Goal: Download file/media

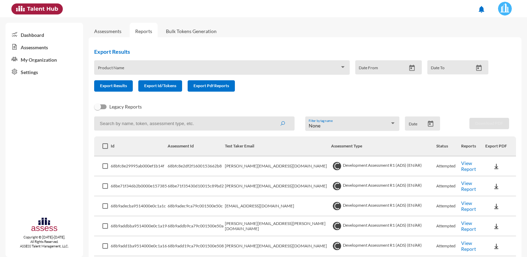
click at [158, 119] on input at bounding box center [194, 124] width 200 height 14
paste input "[PERSON_NAME][EMAIL_ADDRESS][DOMAIN_NAME]"
click at [271, 117] on button "submit" at bounding box center [282, 123] width 22 height 12
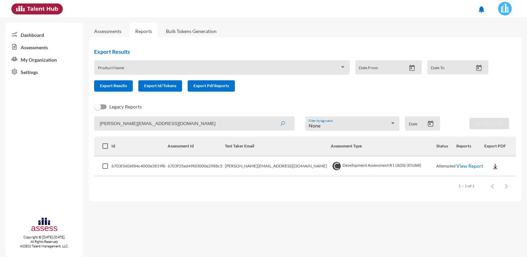
click at [492, 168] on img at bounding box center [495, 166] width 7 height 7
click at [485, 179] on button "OCM / EN" at bounding box center [503, 178] width 47 height 13
drag, startPoint x: 185, startPoint y: 122, endPoint x: 19, endPoint y: 129, distance: 166.0
click at [19, 129] on mat-sidenav-container "Dashboard Assessments My Organization Settings Copyright © [DATE]-[DATE]. All R…" at bounding box center [263, 137] width 527 height 240
paste input "[PERSON_NAME][DEMOGRAPHIC_DATA]arafa"
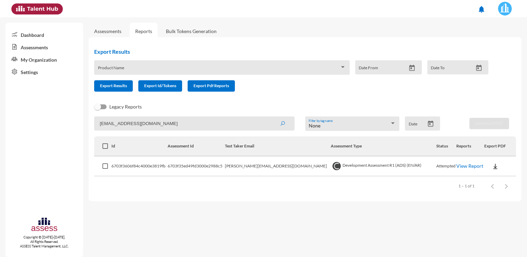
type input "[EMAIL_ADDRESS][DOMAIN_NAME]"
click at [271, 117] on button "submit" at bounding box center [282, 123] width 22 height 12
click at [489, 168] on img at bounding box center [492, 166] width 7 height 7
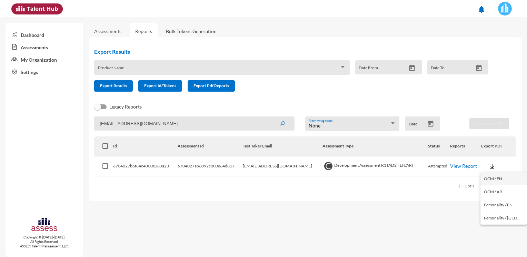
click at [483, 181] on button "OCM / EN" at bounding box center [503, 178] width 47 height 13
